Goal: Navigation & Orientation: Find specific page/section

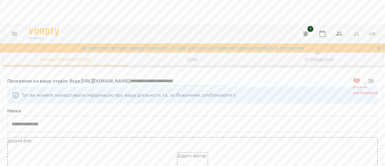
select select "**"
click at [16, 33] on icon "Menu" at bounding box center [14, 33] width 7 height 7
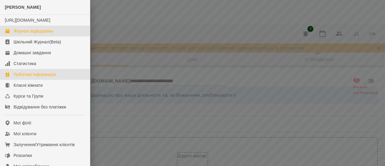
click at [32, 34] on div "Журнал відвідувань" at bounding box center [34, 31] width 40 height 6
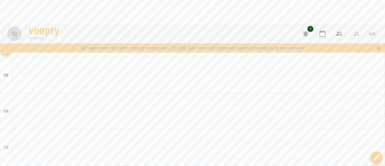
click at [16, 33] on icon "Menu" at bounding box center [14, 33] width 7 height 7
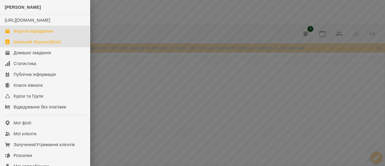
click at [27, 45] on div "Шкільний Журнал(Beta)" at bounding box center [38, 42] width 48 height 6
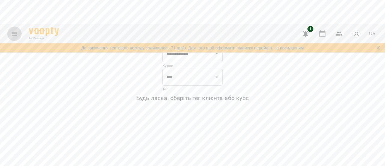
click at [12, 34] on icon "Menu" at bounding box center [14, 33] width 7 height 7
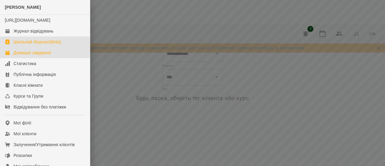
click at [21, 56] on div "Домашні завдання" at bounding box center [32, 53] width 37 height 6
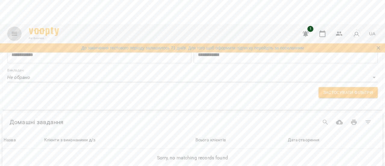
click at [13, 35] on icon "Menu" at bounding box center [14, 34] width 5 height 4
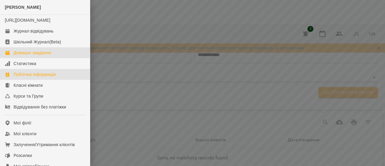
click at [16, 77] on div "Публічна інформація" at bounding box center [35, 74] width 42 height 6
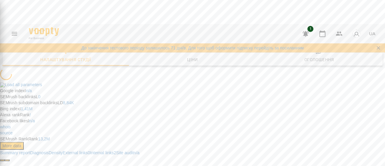
select select "**"
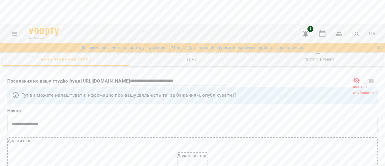
click at [14, 33] on icon "Menu" at bounding box center [14, 33] width 7 height 7
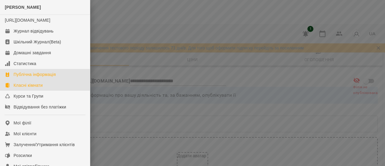
click at [49, 91] on link "Класні кімнати" at bounding box center [45, 85] width 90 height 11
